Goal: Information Seeking & Learning: Understand process/instructions

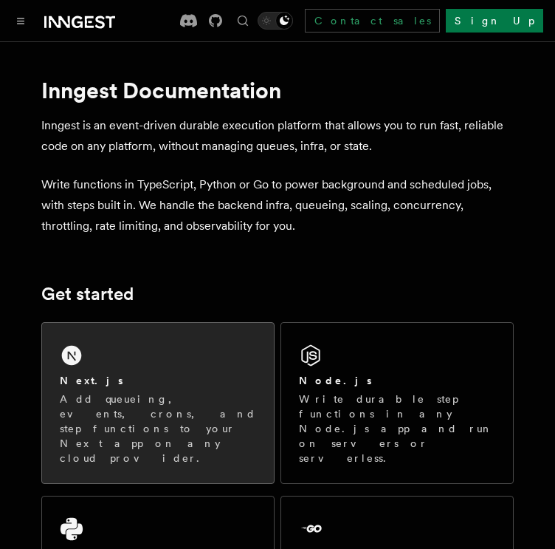
click at [174, 363] on div "Next.js Add queueing, events, crons, and step functions to your Next app on any…" at bounding box center [158, 403] width 232 height 160
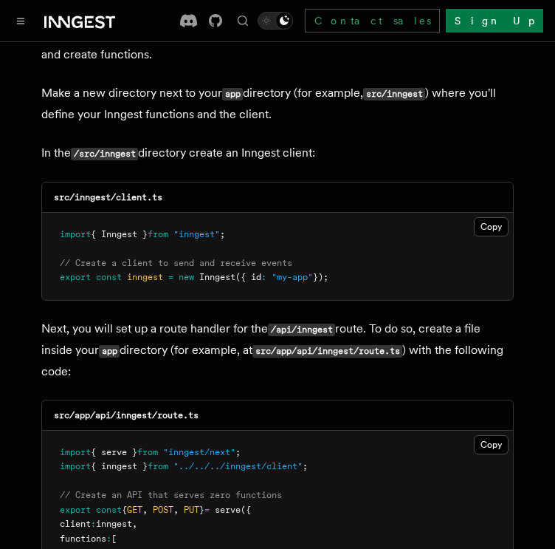
scroll to position [1837, 0]
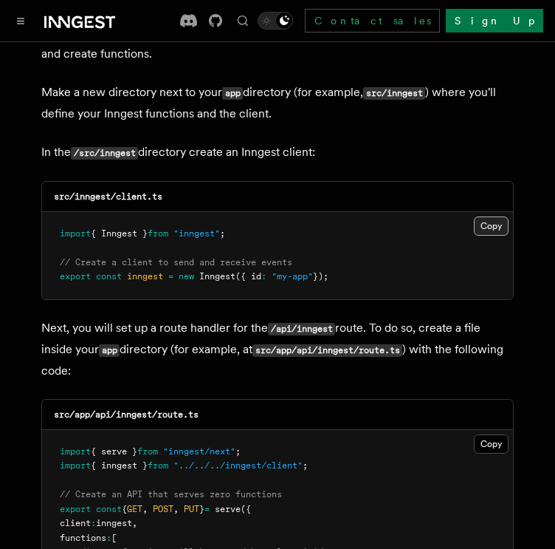
click at [489, 216] on button "Copy Copied" at bounding box center [491, 225] width 35 height 19
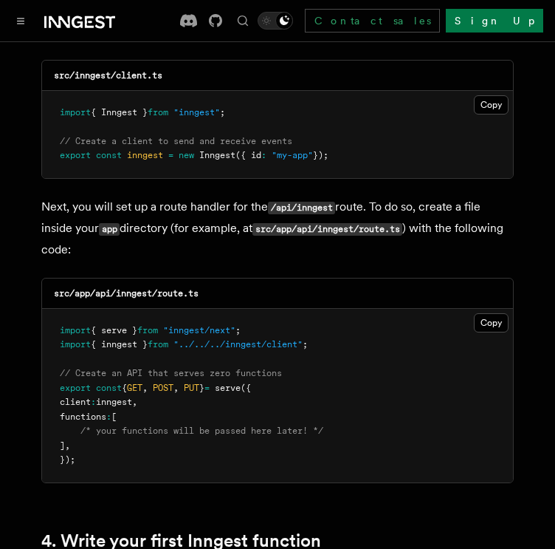
scroll to position [1968, 0]
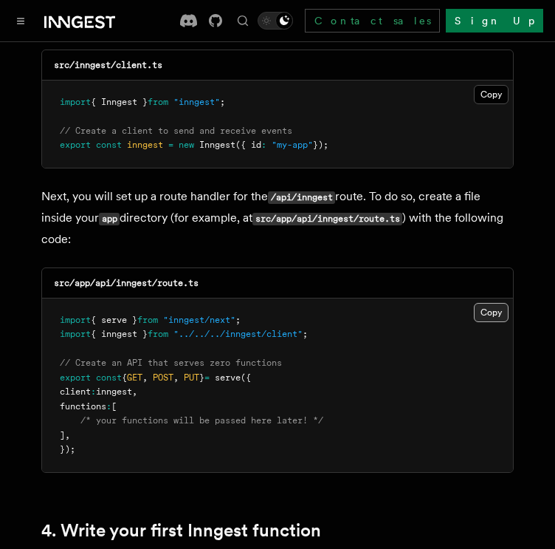
click at [486, 303] on button "Copy Copied" at bounding box center [491, 312] width 35 height 19
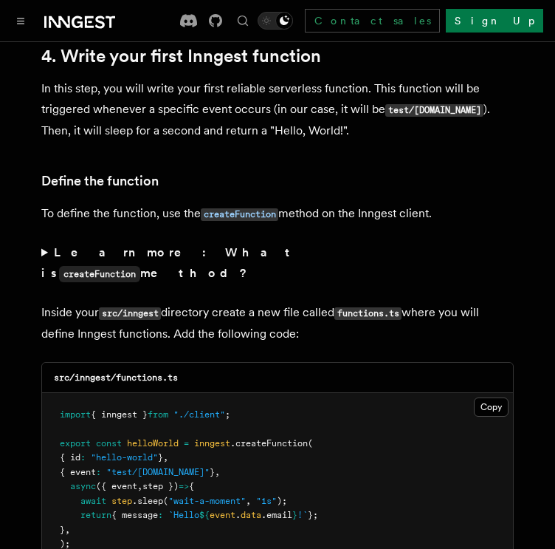
scroll to position [2445, 0]
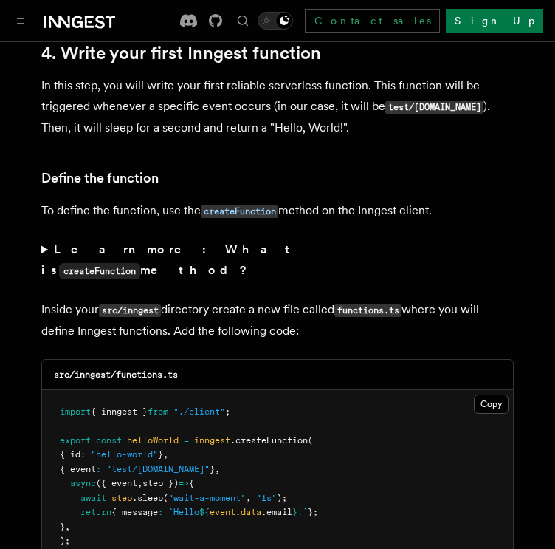
drag, startPoint x: 72, startPoint y: 252, endPoint x: 322, endPoint y: 262, distance: 250.5
click at [322, 299] on p "Inside your src/inngest directory create a new file called functions.ts where y…" at bounding box center [277, 320] width 473 height 42
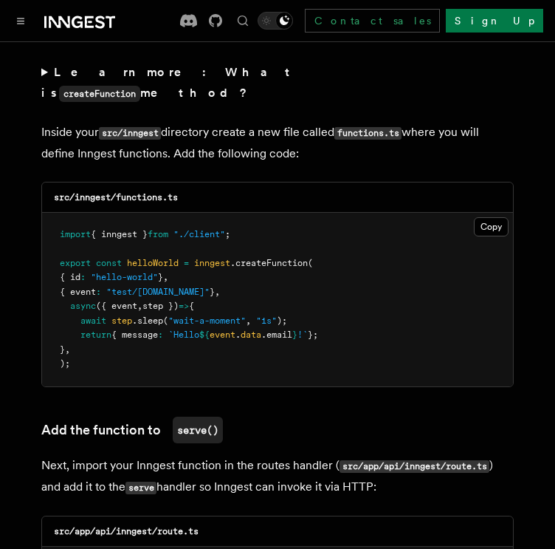
scroll to position [2625, 0]
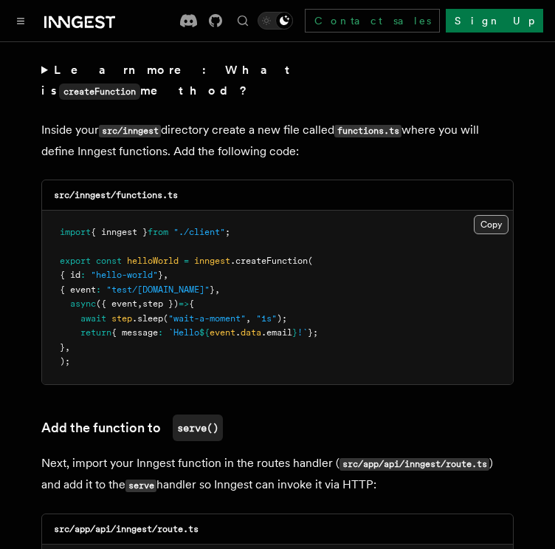
click at [487, 215] on button "Copy Copied" at bounding box center [491, 224] width 35 height 19
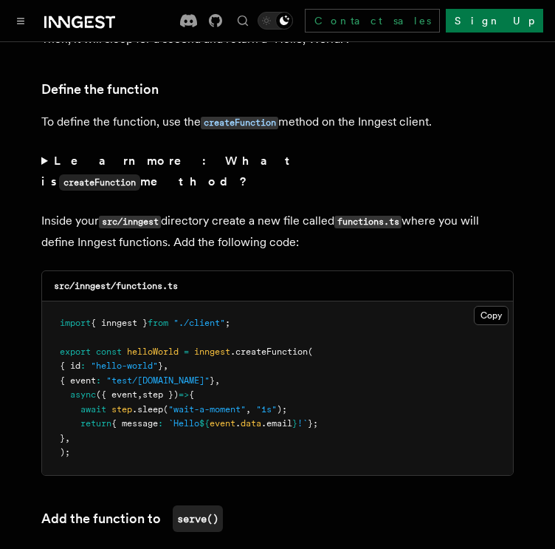
scroll to position [2537, 0]
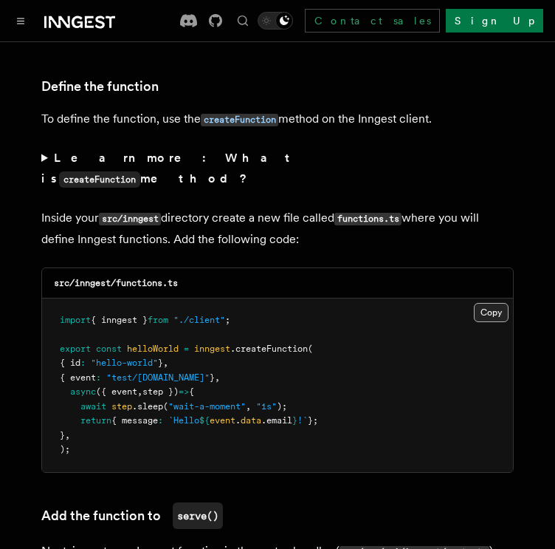
click at [496, 303] on button "Copy Copied" at bounding box center [491, 312] width 35 height 19
